Goal: Task Accomplishment & Management: Complete application form

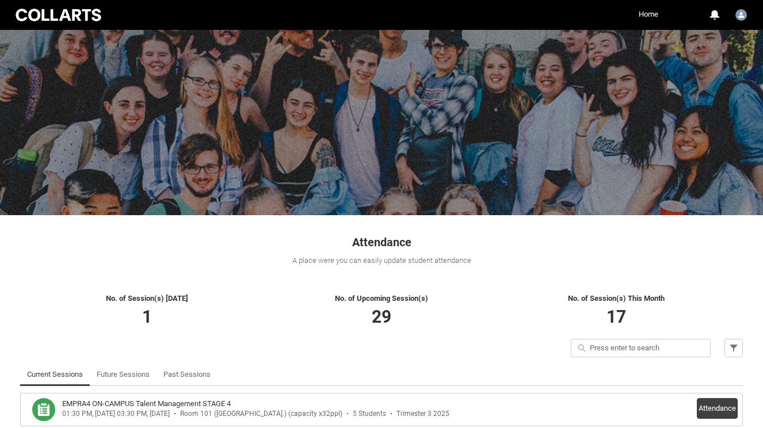
scroll to position [59, 0]
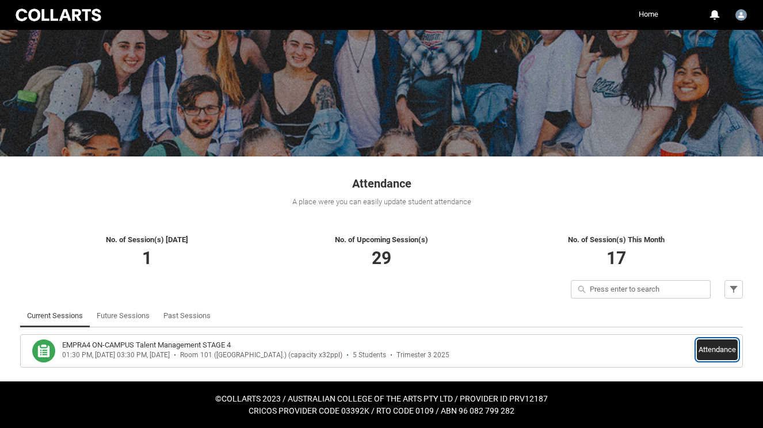
click at [720, 343] on button "Attendance" at bounding box center [717, 349] width 41 height 21
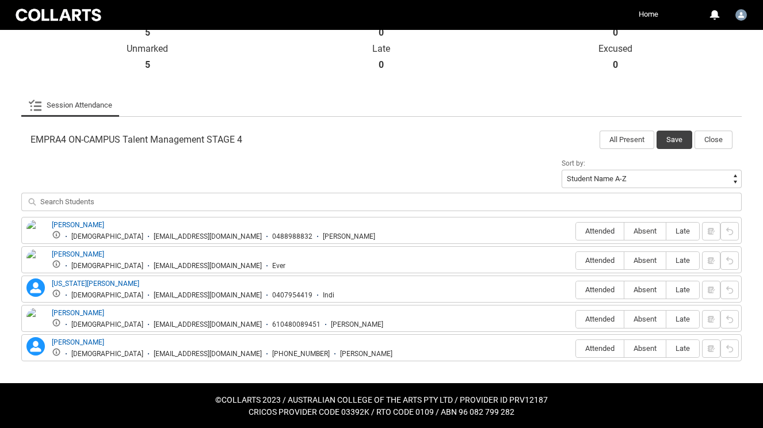
scroll to position [285, 0]
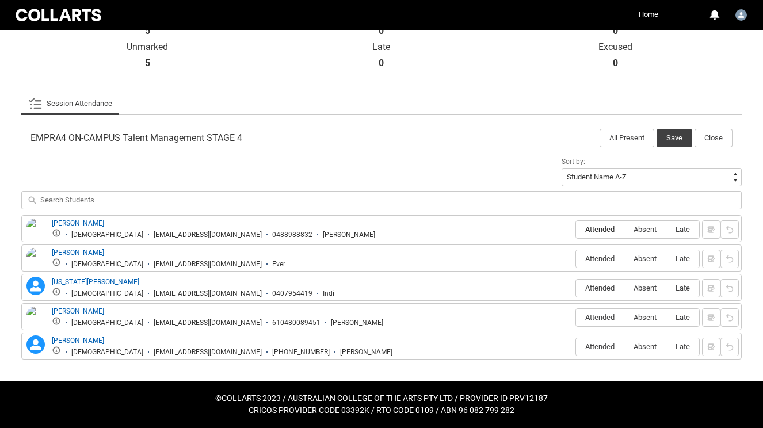
click at [587, 231] on span "Attended" at bounding box center [600, 229] width 48 height 9
click at [576, 230] on input "Attended" at bounding box center [575, 229] width 1 height 1
type lightning-radio-group "Attended"
radio input "true"
click at [591, 253] on label "Attended" at bounding box center [600, 259] width 48 height 18
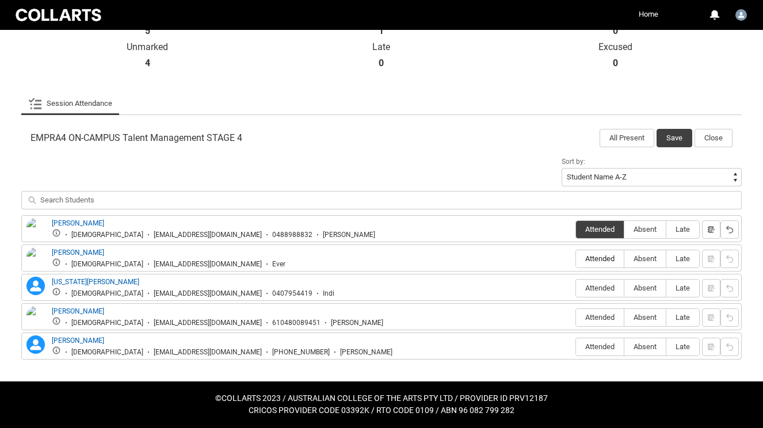
click at [576, 258] on input "Attended" at bounding box center [575, 258] width 1 height 1
type lightning-radio-group "Attended"
radio input "true"
drag, startPoint x: 677, startPoint y: 292, endPoint x: 647, endPoint y: 291, distance: 29.9
click at [647, 291] on div "Attended Absent Late" at bounding box center [637, 288] width 124 height 19
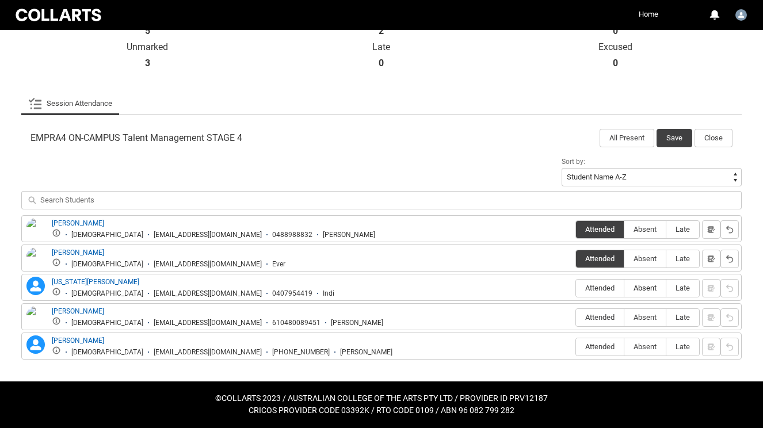
click at [647, 291] on span "Absent" at bounding box center [644, 288] width 41 height 9
click at [624, 288] on input "Absent" at bounding box center [624, 288] width 1 height 1
type lightning-radio-group "Absent"
radio input "true"
click at [719, 290] on button "button" at bounding box center [711, 288] width 18 height 18
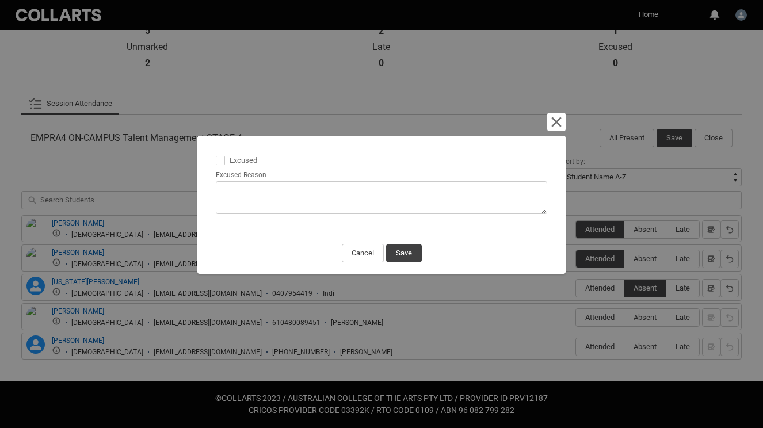
click at [220, 158] on span at bounding box center [220, 160] width 9 height 9
click at [216, 154] on input "Excused" at bounding box center [215, 154] width 1 height 1
type lightning-input "true"
checkbox input "true"
click at [226, 179] on lightning-textarea "Excused Reason" at bounding box center [381, 190] width 331 height 47
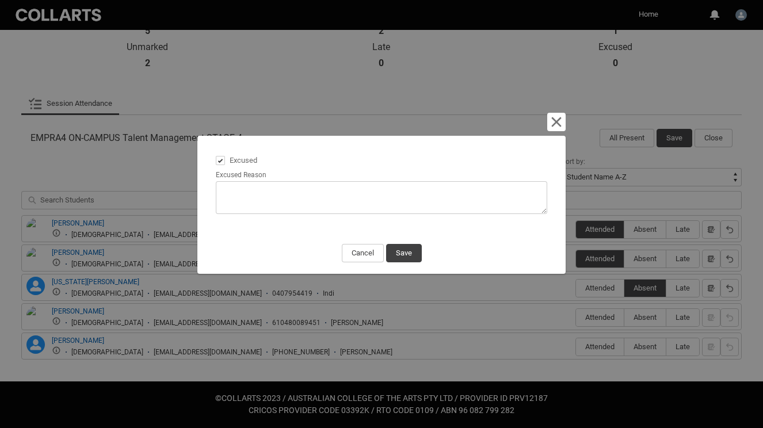
click at [227, 185] on textarea "Excused Reason" at bounding box center [381, 197] width 331 height 33
type lightning-textarea "n"
type textarea "n"
type lightning-textarea "I"
type textarea "I"
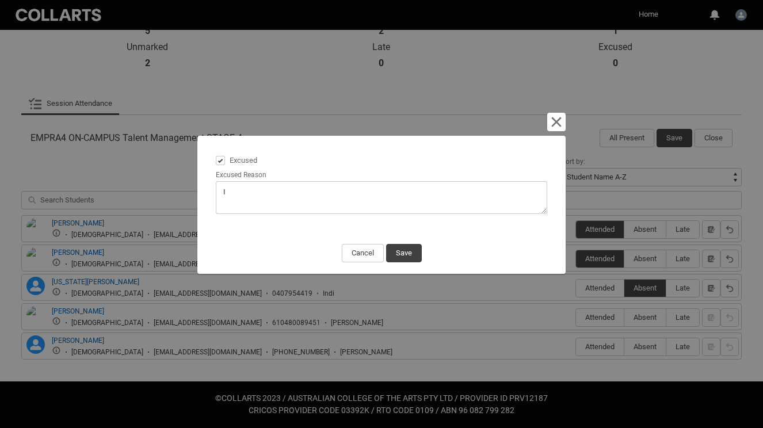
type lightning-textarea "In"
type textarea "In"
type lightning-textarea "Ind"
type textarea "Ind"
type lightning-textarea "Indi"
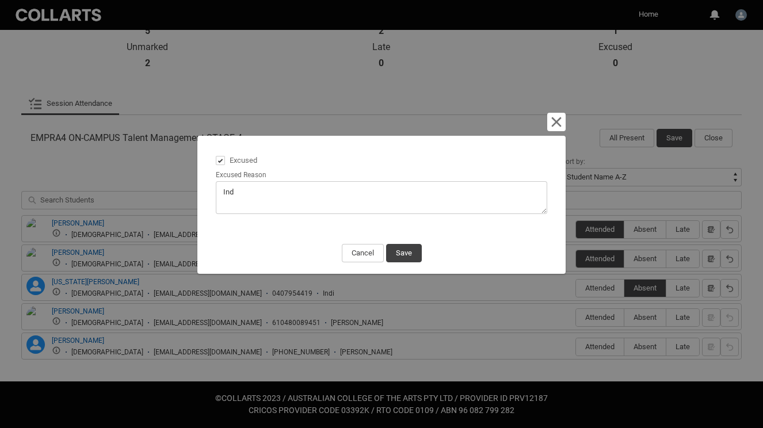
type textarea "Indi"
type lightning-textarea "Indi"
type textarea "Indi"
type lightning-textarea "Indi h"
type textarea "Indi h"
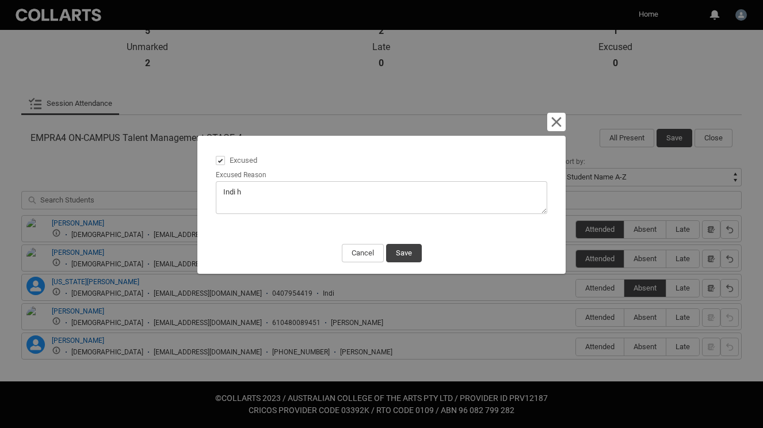
type lightning-textarea "Indi ha"
type textarea "Indi ha"
type lightning-textarea "Indi has"
type textarea "Indi has"
type lightning-textarea "Indi has"
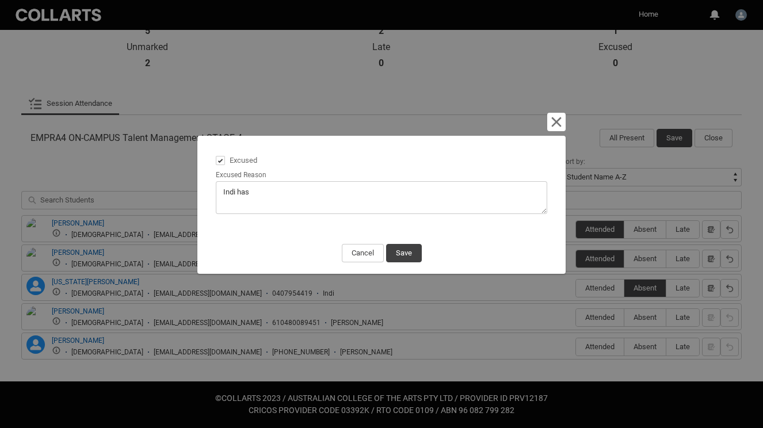
type textarea "Indi has"
type lightning-textarea "Indi has a"
type textarea "Indi has a"
type lightning-textarea "Indi has a"
type textarea "Indi has a"
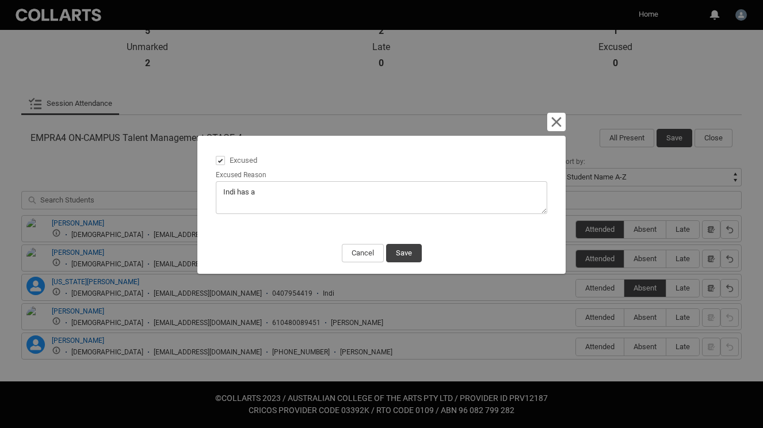
type lightning-textarea "Indi has a p"
type textarea "Indi has a p"
type lightning-textarea "Indi has a pe"
type textarea "Indi has a pe"
type lightning-textarea "Indi has a per"
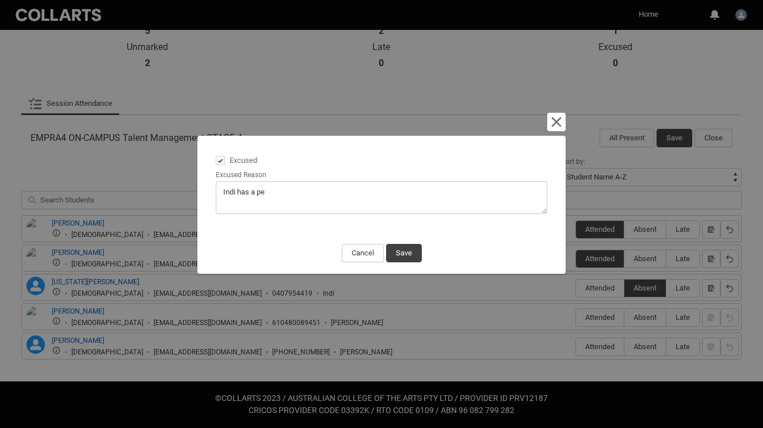
type textarea "Indi has a per"
type lightning-textarea "Indi has a pers"
type textarea "Indi has a pers"
type lightning-textarea "Indi has a per"
type textarea "Indi has a per"
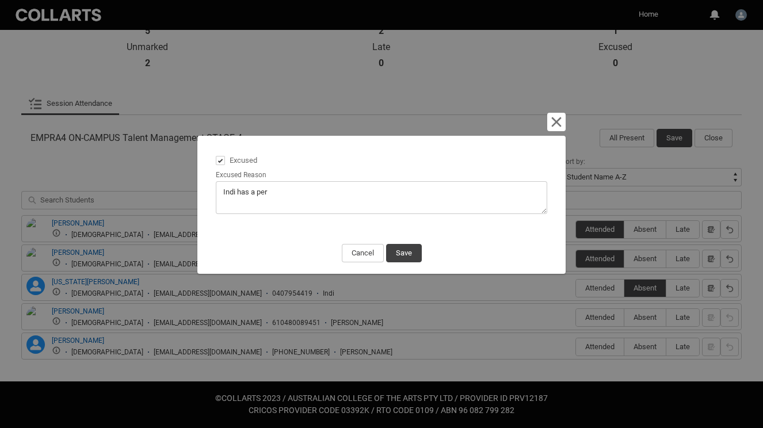
type lightning-textarea "Indi has a pe"
type textarea "Indi has a pe"
type lightning-textarea "Indi has a p"
type textarea "Indi has a p"
type lightning-textarea "Indi has a"
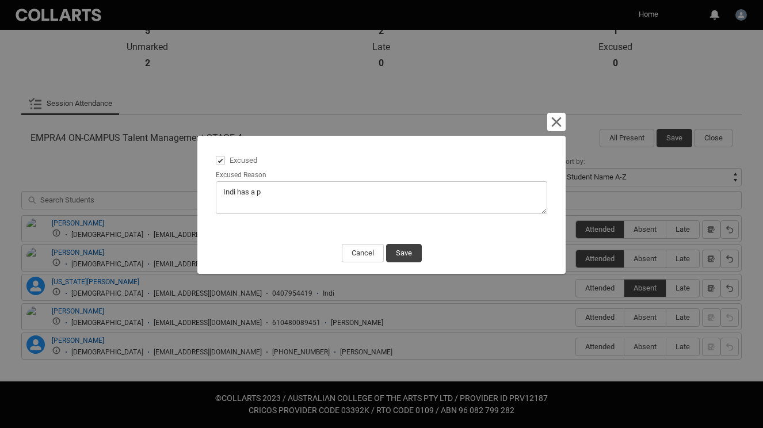
type textarea "Indi has a"
type lightning-textarea "Indi has a f"
type textarea "Indi has a f"
type lightning-textarea "Indi has a fa"
type textarea "Indi has a fa"
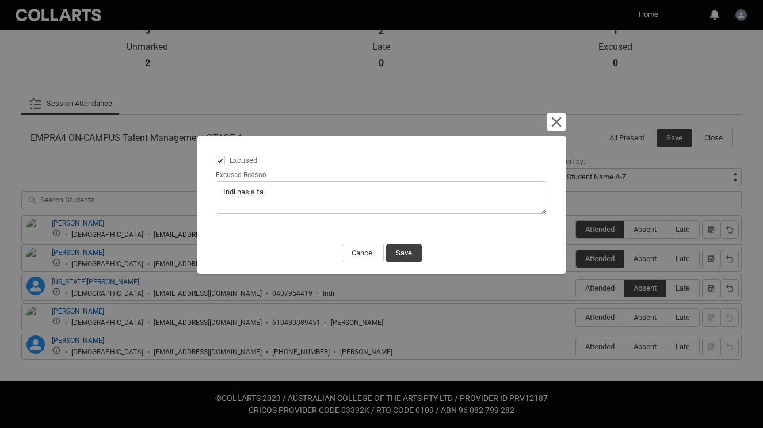
type lightning-textarea "Indi has a fam"
type textarea "Indi has a fam"
type lightning-textarea "Indi has a famu"
type textarea "Indi has a famu"
type lightning-textarea "Indi has a famul"
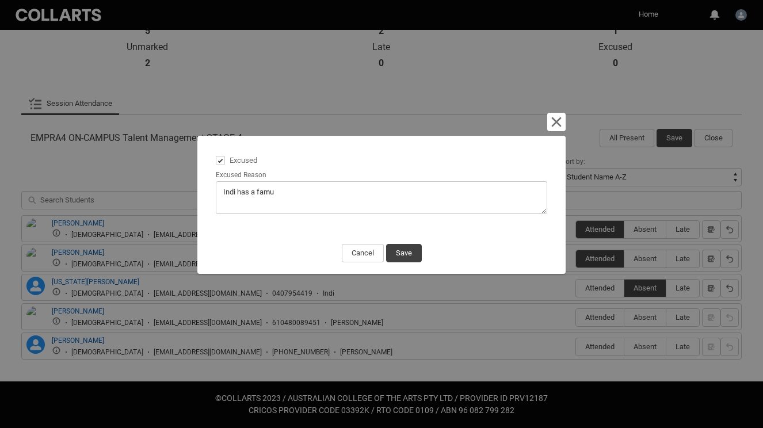
type textarea "Indi has a famul"
type lightning-textarea "Indi has a famuly"
type textarea "Indi has a famuly"
type lightning-textarea "Indi has a famul"
type textarea "Indi has a famul"
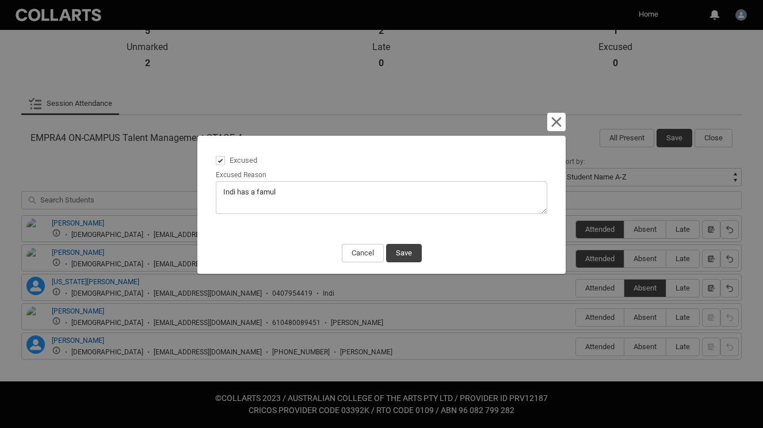
type lightning-textarea "Indi has a famu"
type textarea "Indi has a famu"
type lightning-textarea "Indi has a fam"
type textarea "Indi has a fam"
type lightning-textarea "Indi has a famu"
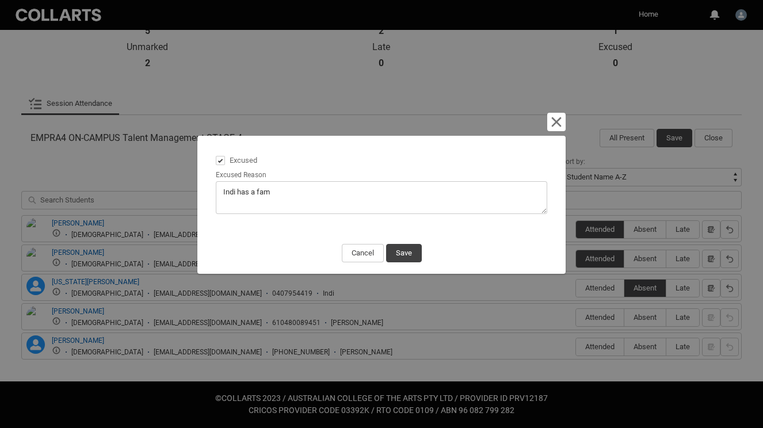
type textarea "Indi has a famu"
type lightning-textarea "Indi has a famul"
type textarea "Indi has a famul"
type lightning-textarea "Indi has a famu"
type textarea "Indi has a famu"
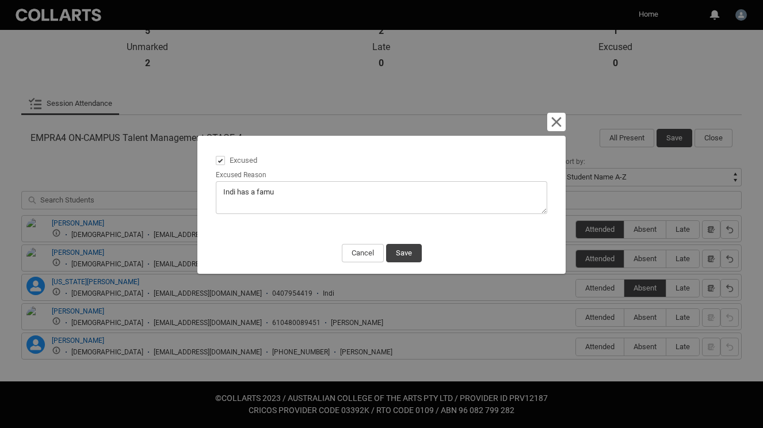
type lightning-textarea "Indi has a fam"
type textarea "Indi has a fam"
type lightning-textarea "Indi has a fa"
type textarea "Indi has a fa"
type lightning-textarea "Indi has a f"
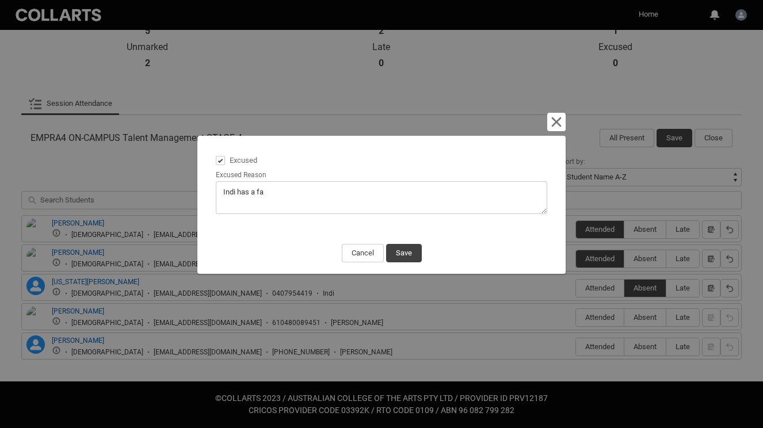
type textarea "Indi has a f"
type lightning-textarea "Indi has a"
type textarea "Indi has a"
type lightning-textarea "Indi has a"
type textarea "Indi has a"
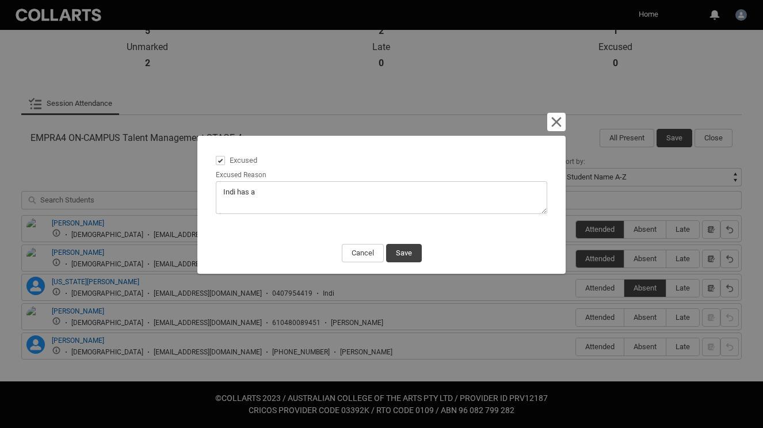
type lightning-textarea "Indi has"
type textarea "Indi has"
type lightning-textarea "Indi has"
type textarea "Indi has"
type lightning-textarea "Indi hasd"
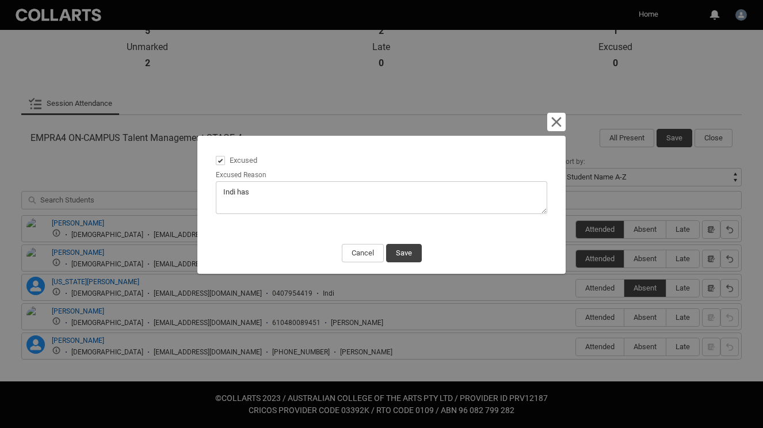
type textarea "Indi hasd"
type lightning-textarea "Indi has"
type textarea "Indi has"
type lightning-textarea "Indi ha"
type textarea "Indi ha"
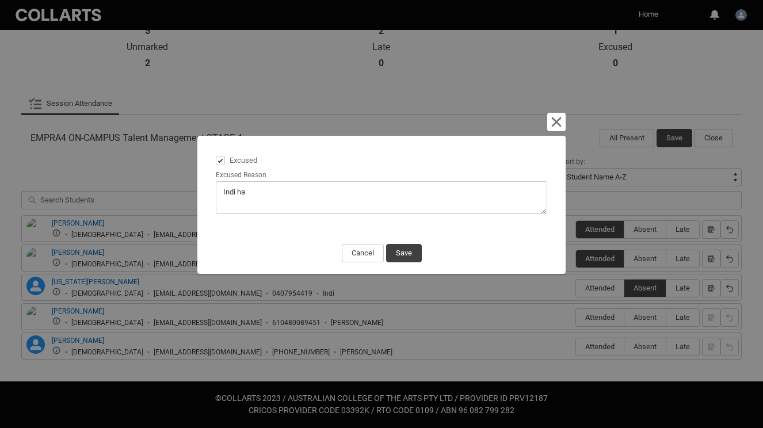
type lightning-textarea "Indi had"
type textarea "Indi had"
type lightning-textarea "Indi had"
type textarea "Indi had"
type lightning-textarea "Indi had a"
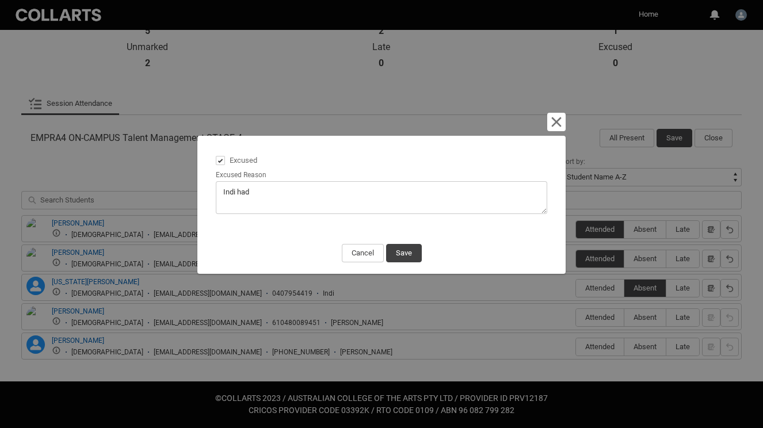
type textarea "Indi had a"
type lightning-textarea "Indi had a"
type textarea "Indi had a"
type lightning-textarea "Indi had a d"
type textarea "Indi had a d"
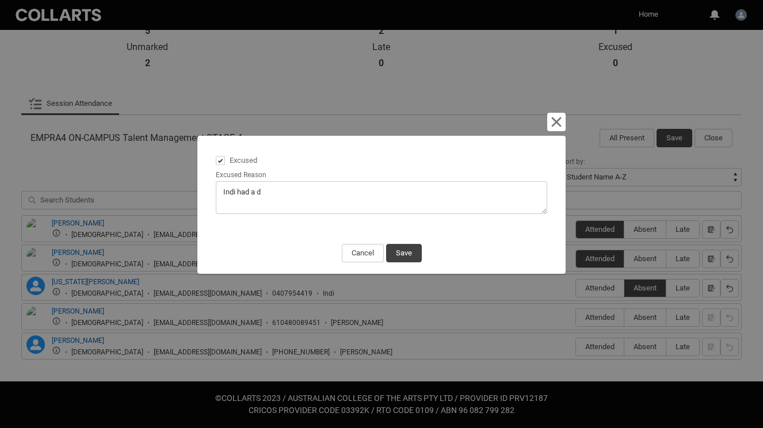
type lightning-textarea "Indi had a de"
type textarea "Indi had a de"
type lightning-textarea "Indi had a dea"
type textarea "Indi had a dea"
type lightning-textarea "Indi had a deat"
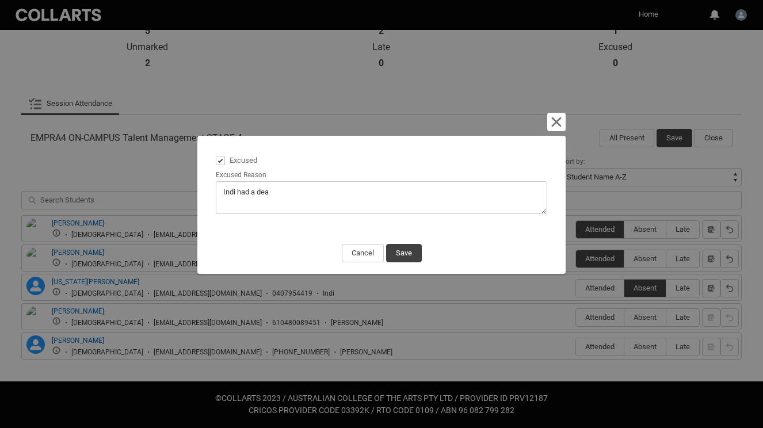
type textarea "Indi had a deat"
type lightning-textarea "Indi had a death"
type textarea "Indi had a death"
type lightning-textarea "Indi had a death"
type textarea "Indi had a death"
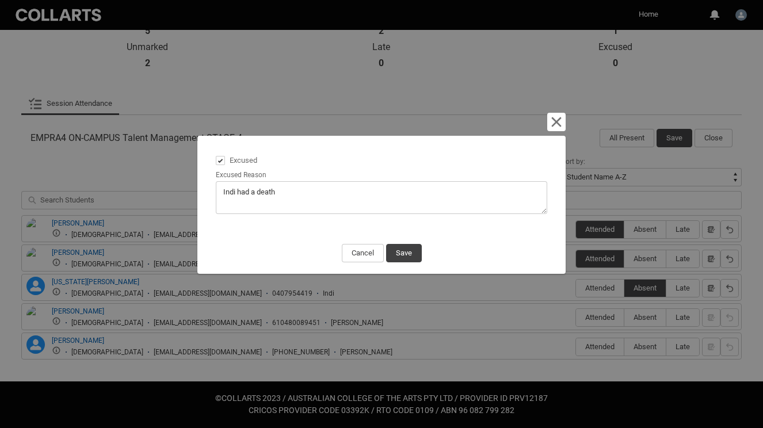
type lightning-textarea "Indi had a death i"
type textarea "Indi had a death i"
type lightning-textarea "[PERSON_NAME] had a death in"
type textarea "[PERSON_NAME] had a death in"
type lightning-textarea "[PERSON_NAME] had a death in"
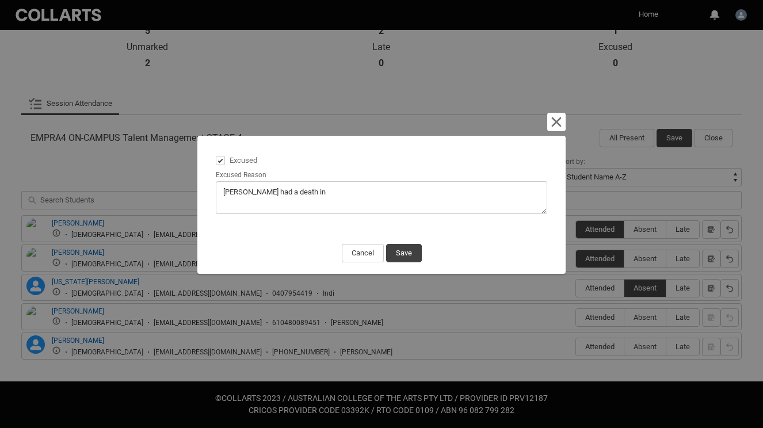
type textarea "[PERSON_NAME] had a death in"
type lightning-textarea "[PERSON_NAME] had a death in t"
type textarea "[PERSON_NAME] had a death in t"
type lightning-textarea "[PERSON_NAME] had a death in th"
type textarea "[PERSON_NAME] had a death in th"
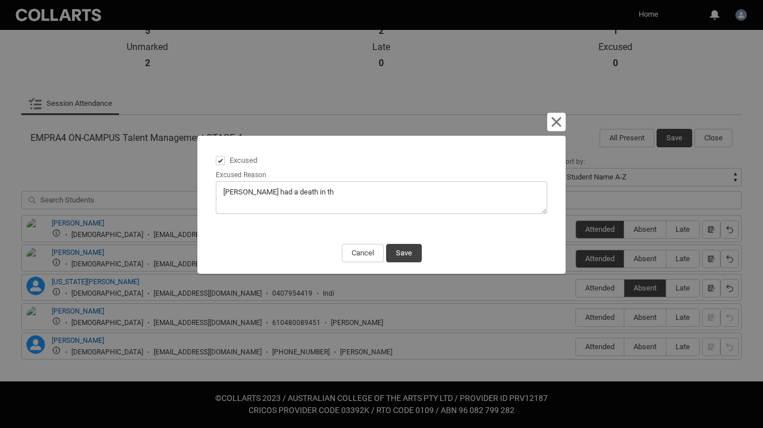
type lightning-textarea "Indi had a death in the"
type textarea "Indi had a death in the"
type lightning-textarea "Indi had a death in the"
type textarea "Indi had a death in the"
type lightning-textarea "[PERSON_NAME] had a death in the f"
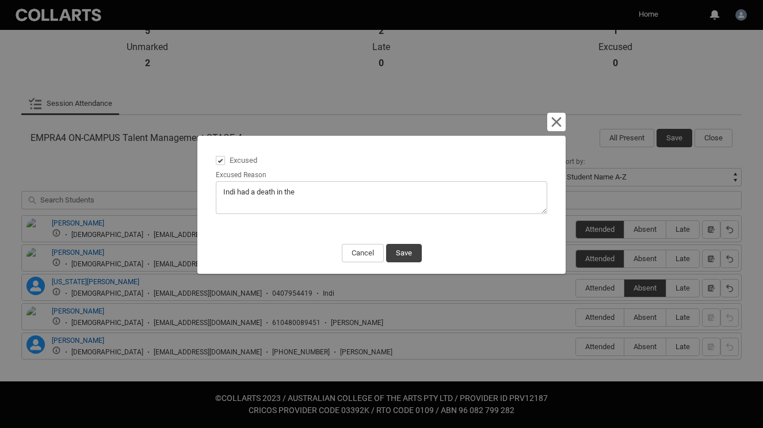
type textarea "[PERSON_NAME] had a death in the f"
type lightning-textarea "Indi had a death in the fa"
type textarea "Indi had a death in the fa"
type lightning-textarea "Indi had a death in the fam"
type textarea "Indi had a death in the fam"
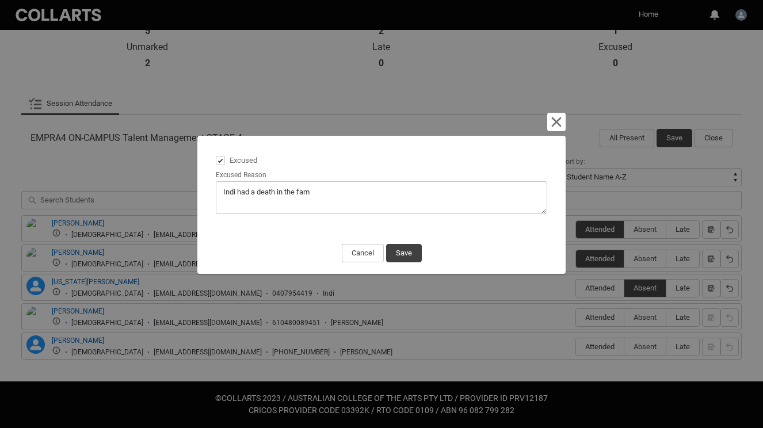
type lightning-textarea "Indi had a death in the fami"
type textarea "Indi had a death in the fami"
type lightning-textarea "Indi had a death in the famil"
type textarea "Indi had a death in the famil"
type lightning-textarea "[PERSON_NAME] had a death in the family"
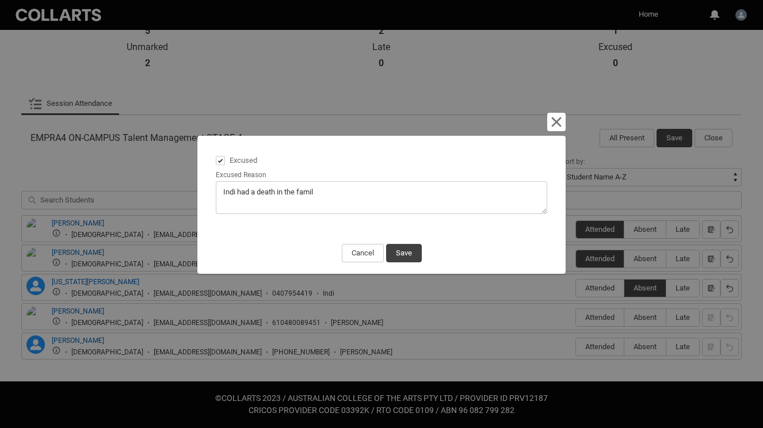
type textarea "[PERSON_NAME] had a death in the family"
type lightning-textarea "[PERSON_NAME] had a death in the family."
type textarea "[PERSON_NAME] had a death in the family."
type lightning-textarea "[PERSON_NAME] had a death in the family."
type textarea "[PERSON_NAME] had a death in the family."
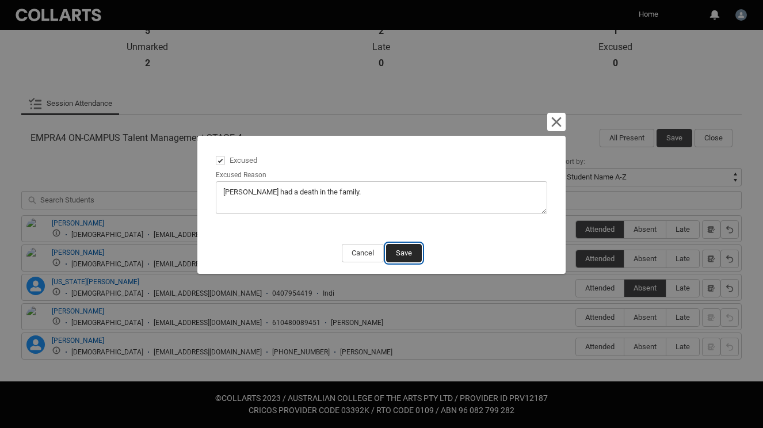
click at [414, 253] on button "Save" at bounding box center [404, 253] width 36 height 18
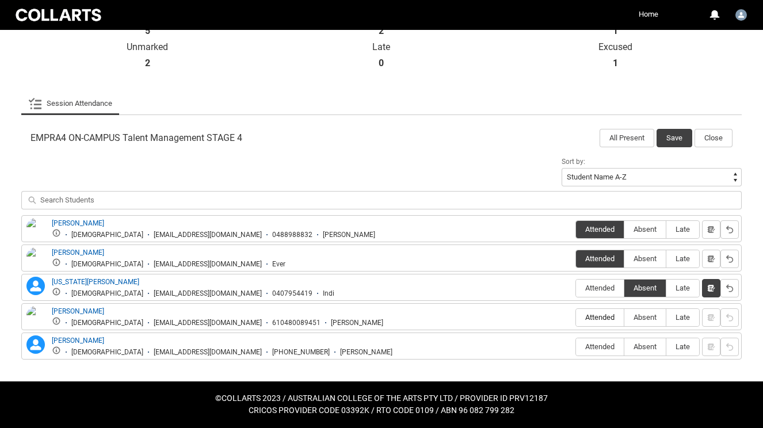
click at [614, 315] on span "Attended" at bounding box center [600, 317] width 48 height 9
click at [576, 317] on input "Attended" at bounding box center [575, 317] width 1 height 1
type lightning-radio-group "Attended"
radio input "true"
click at [649, 347] on span "Absent" at bounding box center [644, 346] width 41 height 9
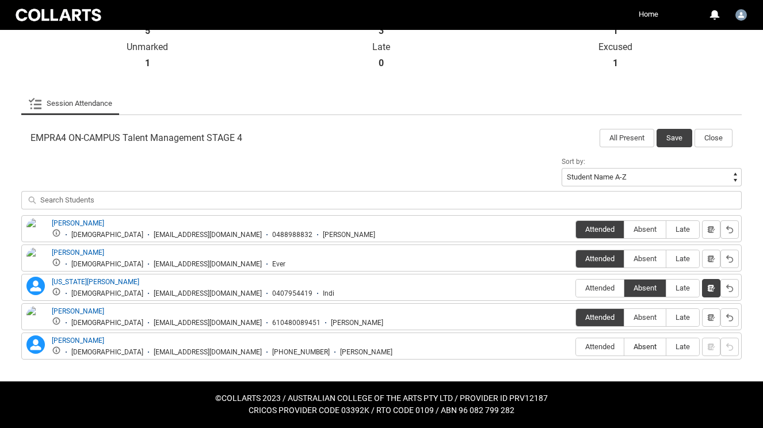
click at [624, 347] on input "Absent" at bounding box center [624, 346] width 1 height 1
type lightning-radio-group "Absent"
radio input "true"
click at [673, 136] on button "Save" at bounding box center [674, 138] width 36 height 18
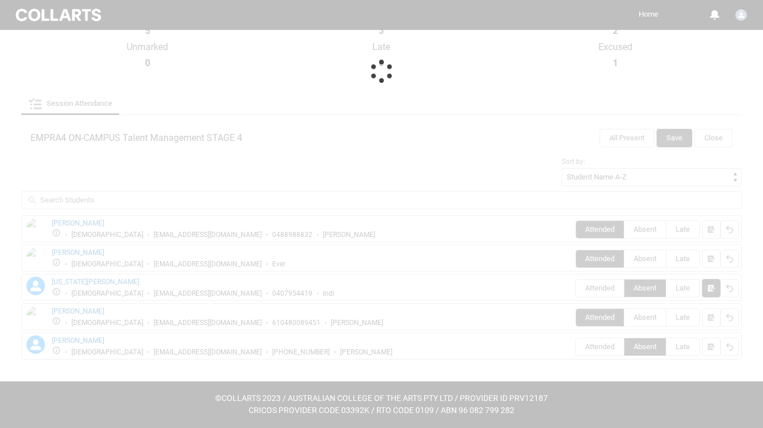
scroll to position [59, 0]
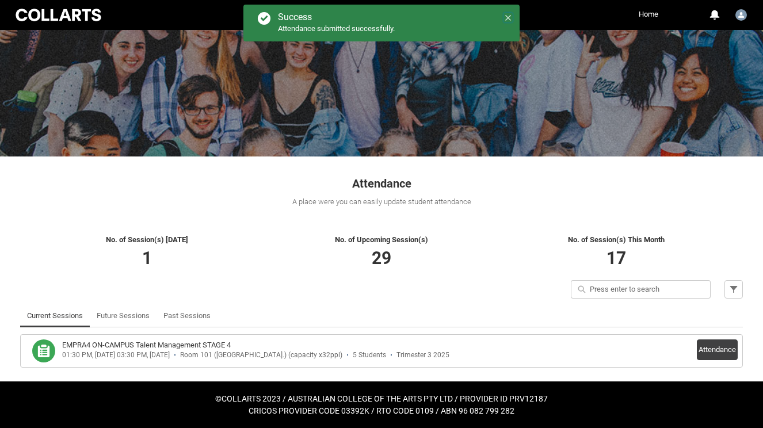
click at [505, 14] on icon at bounding box center [508, 18] width 8 height 8
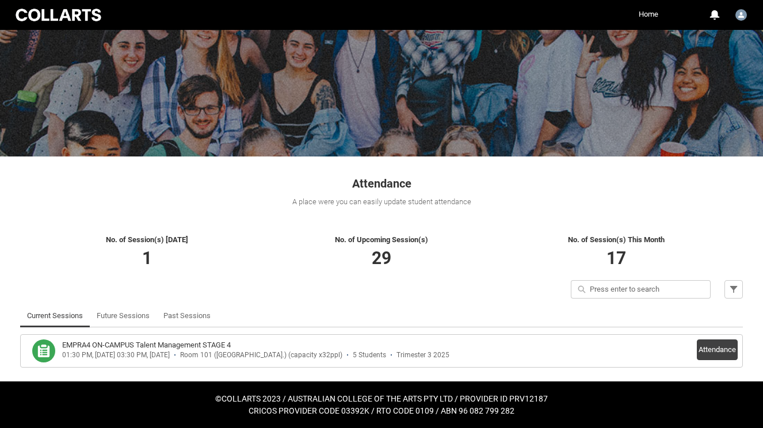
scroll to position [0, 0]
